Goal: Transaction & Acquisition: Book appointment/travel/reservation

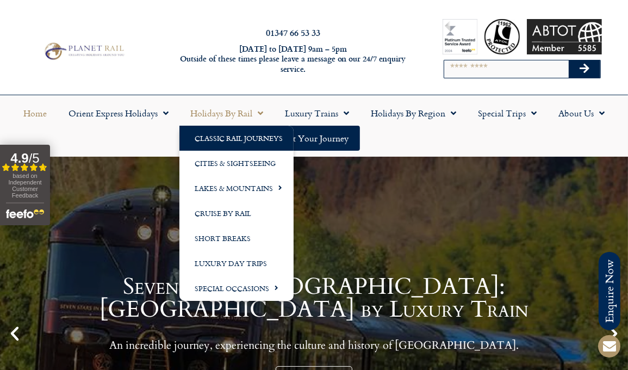
click at [220, 139] on link "Classic Rail Journeys" at bounding box center [236, 138] width 114 height 25
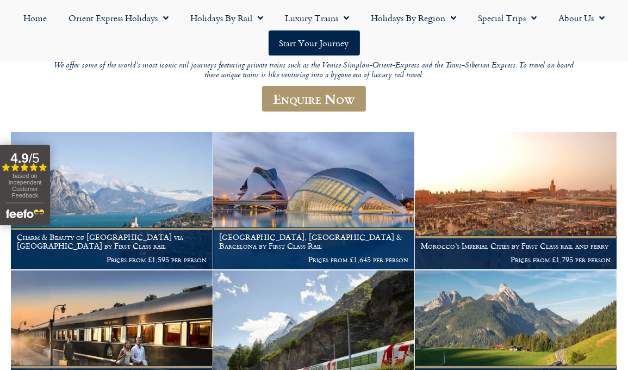
scroll to position [163, 0]
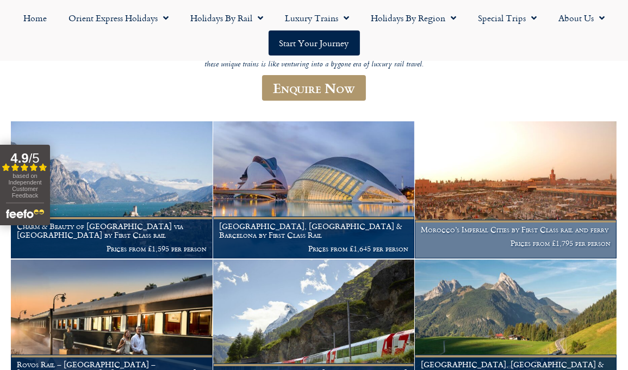
click at [453, 202] on img at bounding box center [516, 189] width 202 height 137
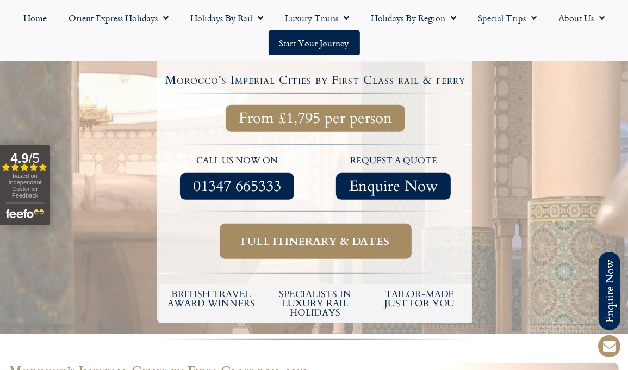
scroll to position [380, 0]
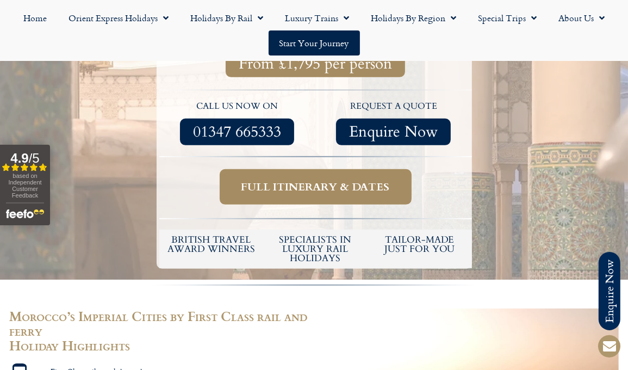
click at [341, 180] on span "Full itinerary & dates" at bounding box center [315, 187] width 148 height 14
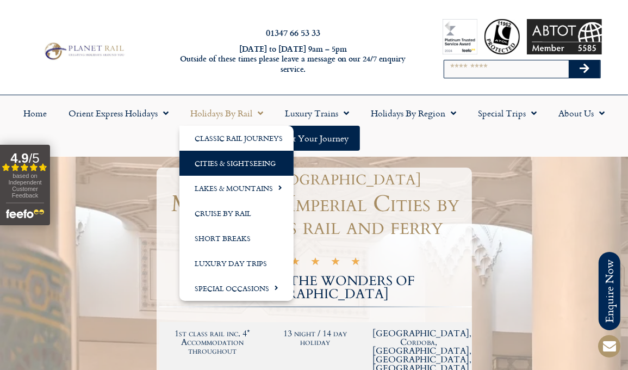
click at [241, 159] on link "Cities & Sightseeing" at bounding box center [236, 163] width 114 height 25
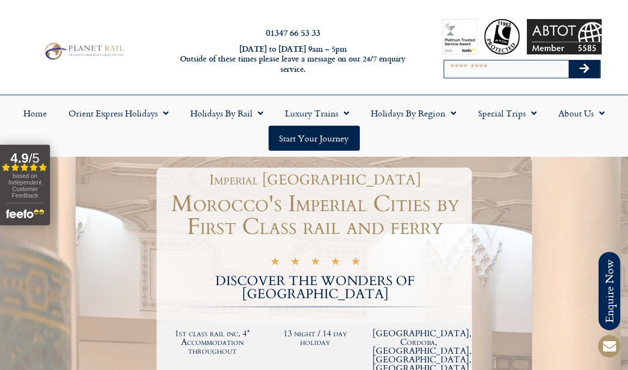
scroll to position [30, 0]
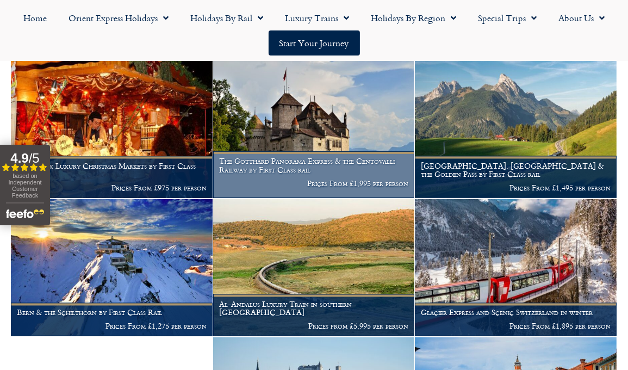
scroll to position [1417, 0]
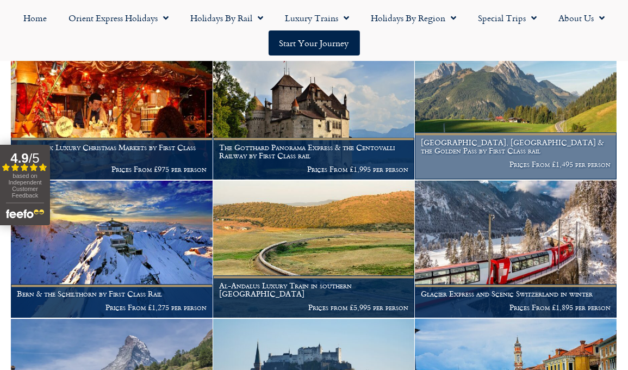
click at [449, 155] on h1 "Lucerne, Montreux & the Golden Pass by First Class rail" at bounding box center [516, 146] width 190 height 17
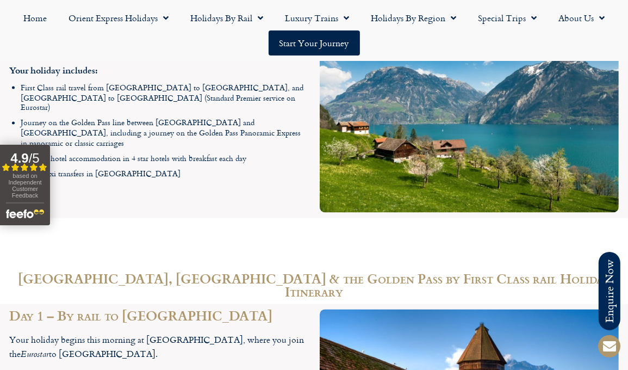
scroll to position [1468, 0]
